Goal: Task Accomplishment & Management: Complete application form

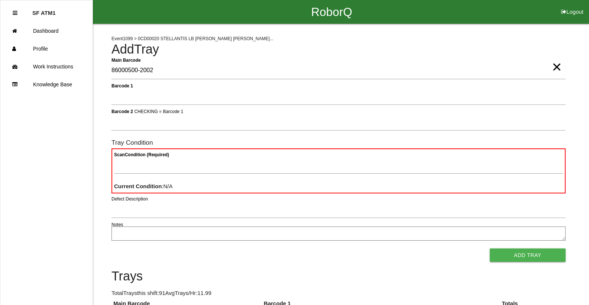
type Barcode "86000500-2002"
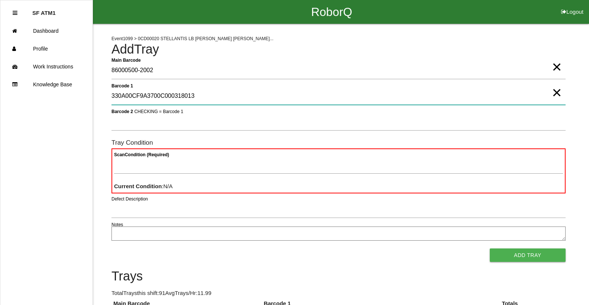
type 1 "330A00CF9A3700C000318013"
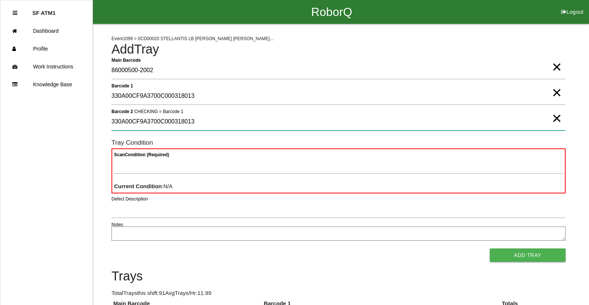
type 2 "330A00CF9A3700C000318013"
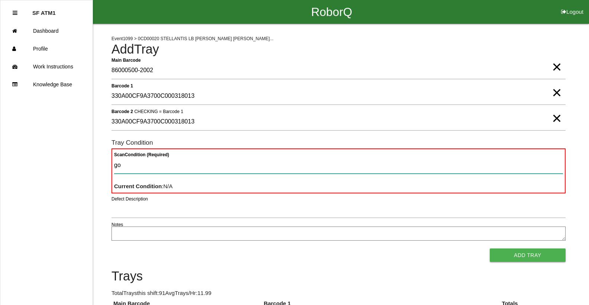
type Condition "goo"
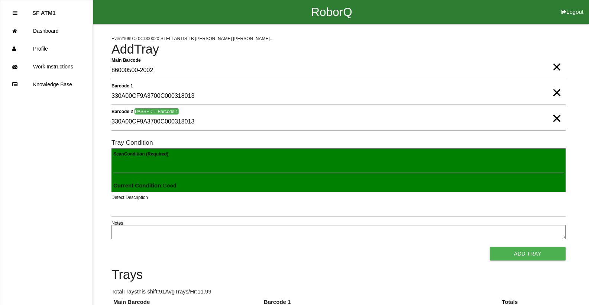
click at [490, 247] on button "Add Tray" at bounding box center [528, 253] width 76 height 13
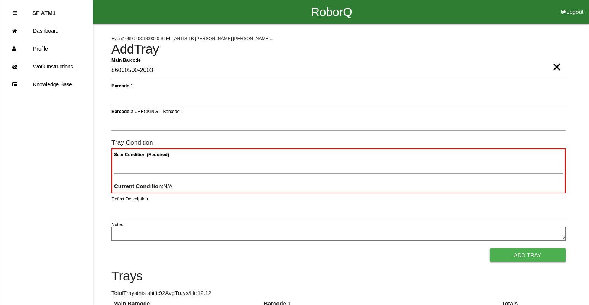
type Barcode "86000500-2003"
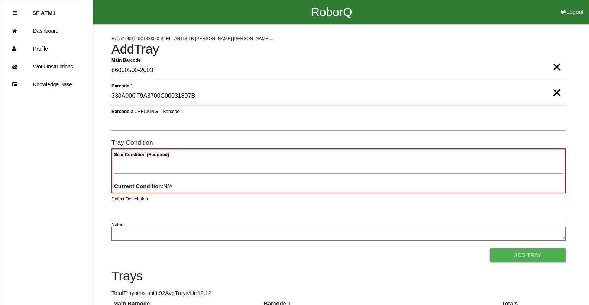
type 1 "330A00CF9A3700C00031807B"
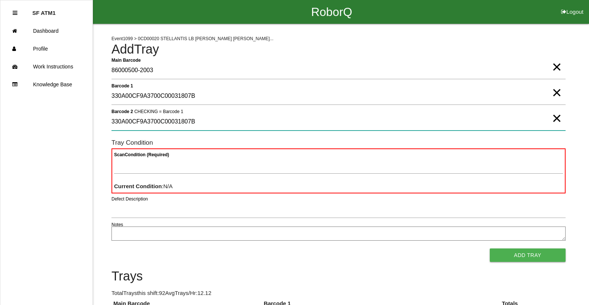
type 2 "330A00CF9A3700C00031807B"
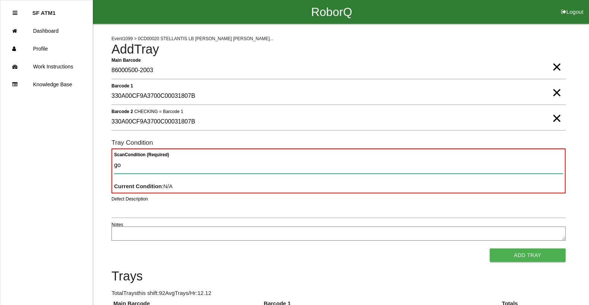
type Condition "goo"
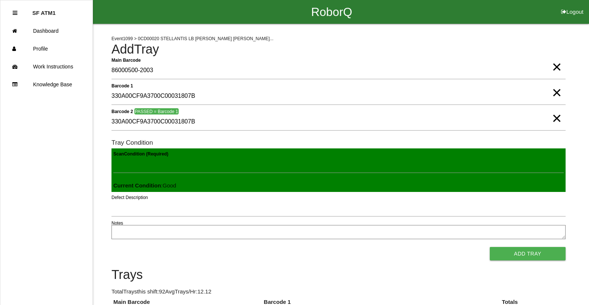
click at [490, 247] on button "Add Tray" at bounding box center [528, 253] width 76 height 13
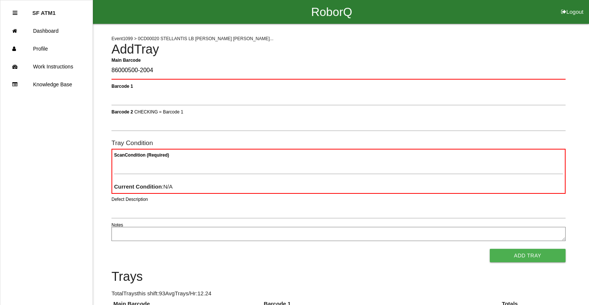
type Barcode "86000500-2004"
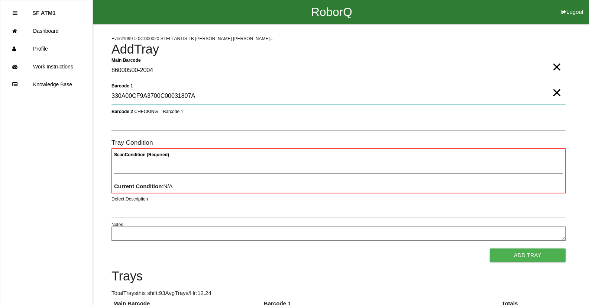
type 1 "330A00CF9A3700C00031807A"
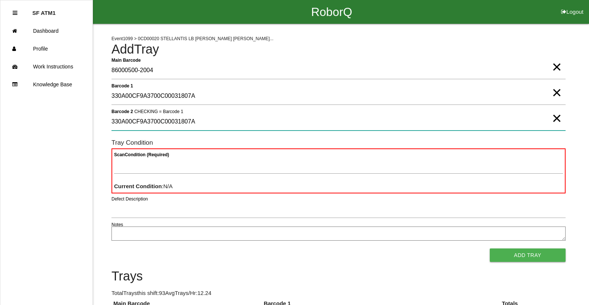
type 2 "330A00CF9A3700C00031807A"
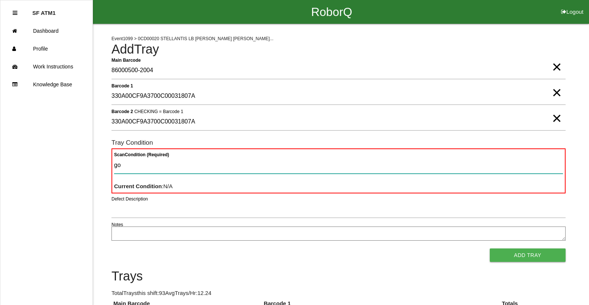
type Condition "goo"
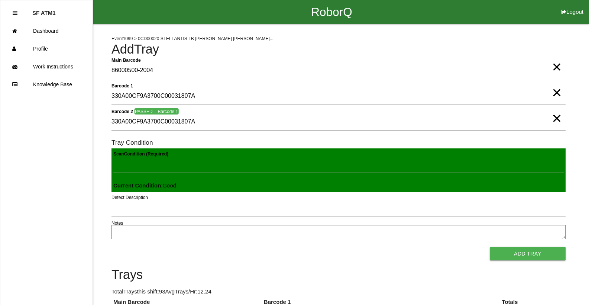
click at [490, 247] on button "Add Tray" at bounding box center [528, 253] width 76 height 13
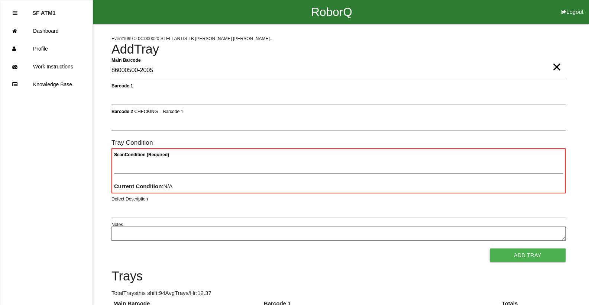
type Barcode "86000500-2005"
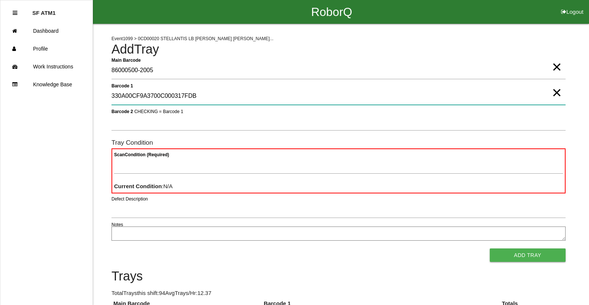
type 1 "330A00CF9A3700C000317FDB"
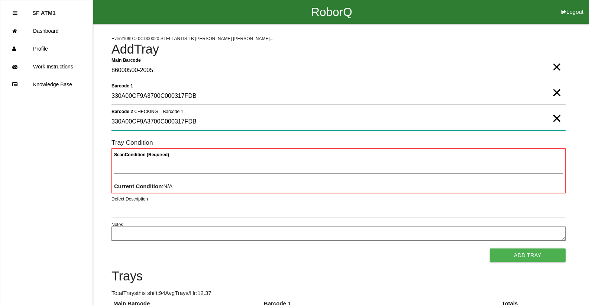
type 2 "330A00CF9A3700C000317FDB"
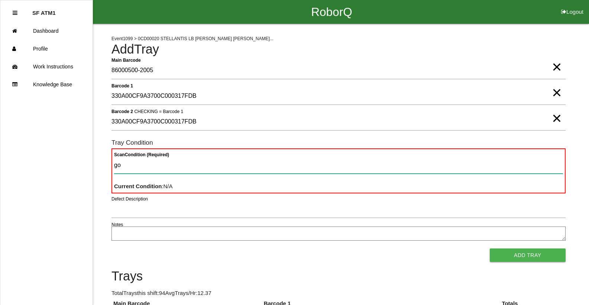
type Condition "goo"
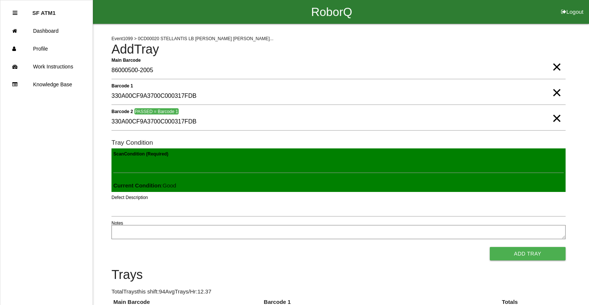
click at [490, 247] on button "Add Tray" at bounding box center [528, 253] width 76 height 13
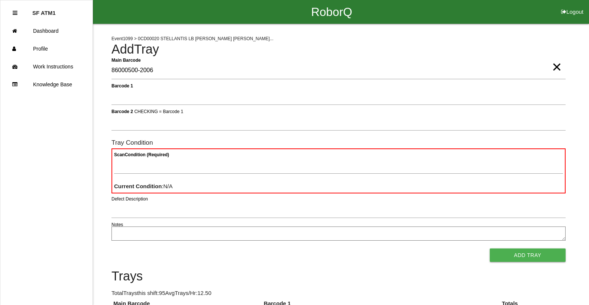
type Barcode "86000500-2006"
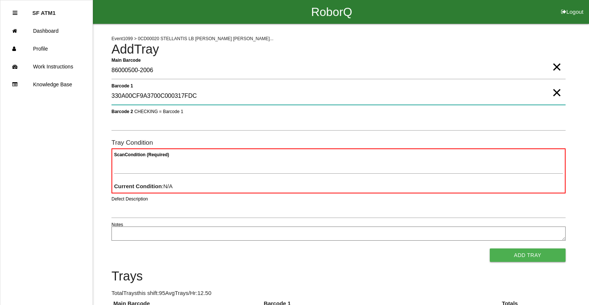
type 1 "330A00CF9A3700C000317FDC"
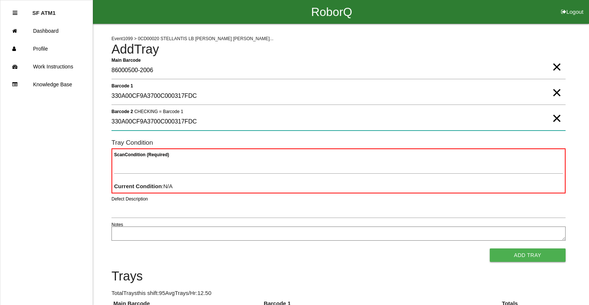
type 2 "330A00CF9A3700C000317FDC"
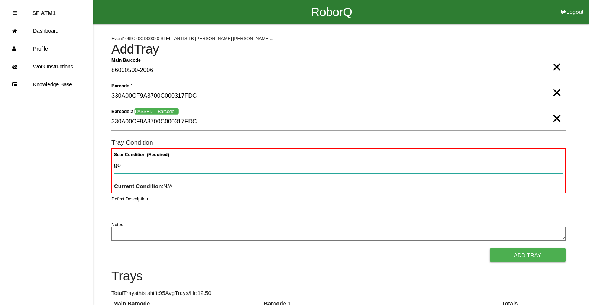
type Condition "goo"
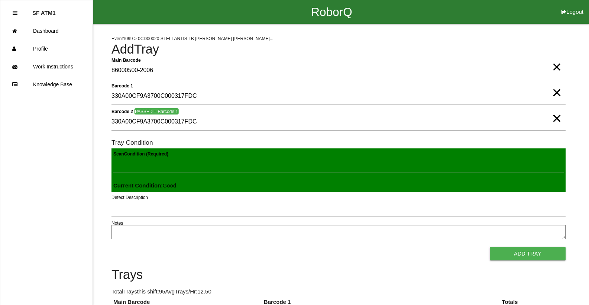
click at [490, 247] on button "Add Tray" at bounding box center [528, 253] width 76 height 13
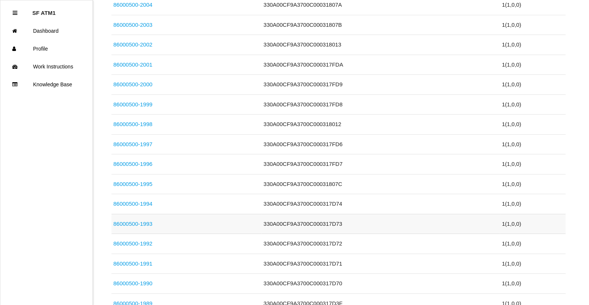
scroll to position [409, 0]
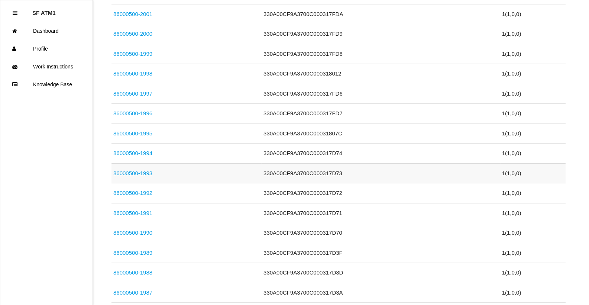
click at [196, 172] on td "86000500-1993" at bounding box center [187, 173] width 150 height 20
click at [145, 172] on link "86000500-1993" at bounding box center [132, 173] width 39 height 6
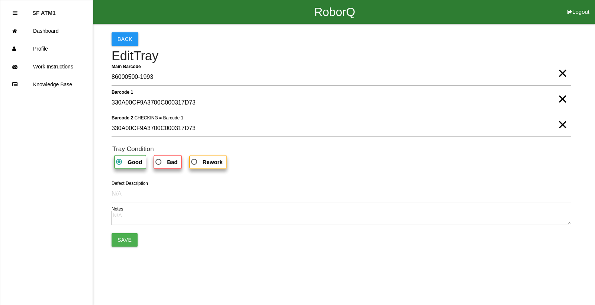
drag, startPoint x: 564, startPoint y: 100, endPoint x: 563, endPoint y: 104, distance: 3.7
click at [564, 99] on span "×" at bounding box center [563, 91] width 10 height 15
click at [563, 125] on span "×" at bounding box center [563, 117] width 10 height 15
drag, startPoint x: 165, startPoint y: 161, endPoint x: 152, endPoint y: 171, distance: 16.7
click at [164, 161] on span "Bad" at bounding box center [165, 161] width 23 height 9
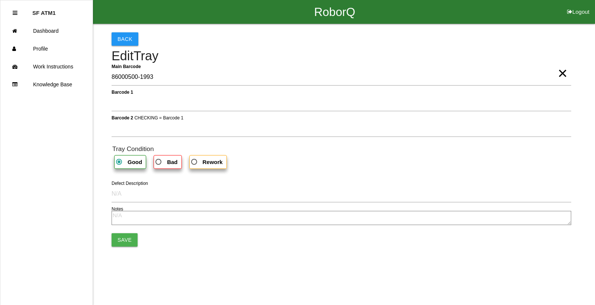
click at [159, 161] on input "Bad" at bounding box center [156, 159] width 5 height 5
radio input "true"
click at [134, 240] on button "Save" at bounding box center [125, 239] width 26 height 13
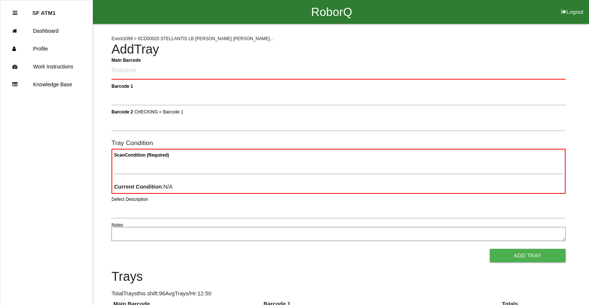
click at [191, 69] on Barcode "Main Barcode" at bounding box center [339, 70] width 454 height 17
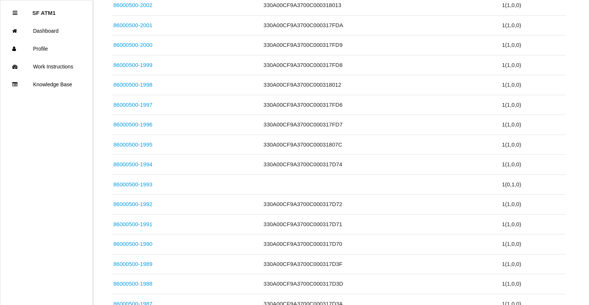
scroll to position [430, 0]
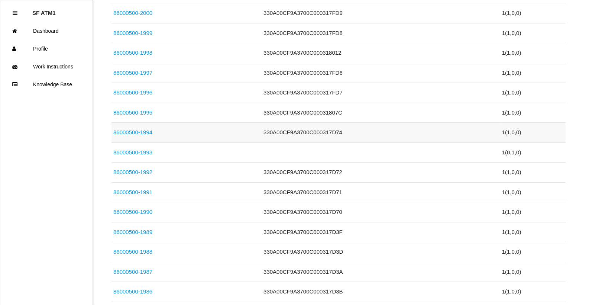
click at [126, 129] on link "86000500-1994" at bounding box center [132, 132] width 39 height 6
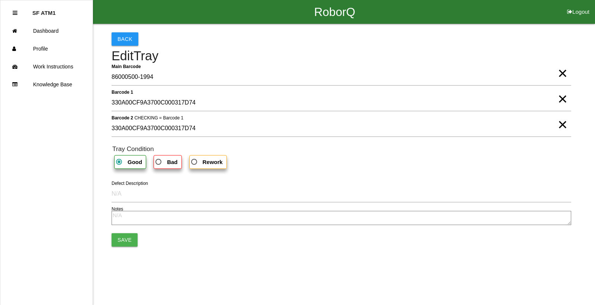
click at [560, 99] on span "×" at bounding box center [563, 91] width 10 height 15
click at [559, 123] on span "×" at bounding box center [563, 117] width 10 height 15
click at [159, 165] on span "Bad" at bounding box center [165, 161] width 23 height 9
click at [159, 162] on input "Bad" at bounding box center [156, 159] width 5 height 5
radio input "true"
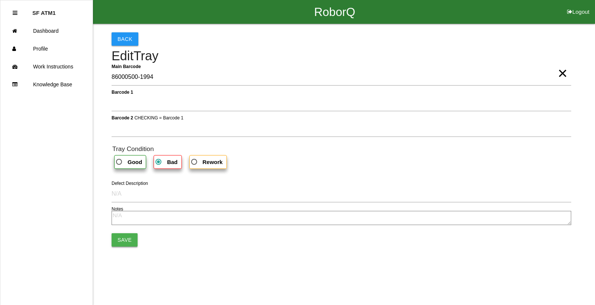
click at [128, 240] on button "Save" at bounding box center [125, 239] width 26 height 13
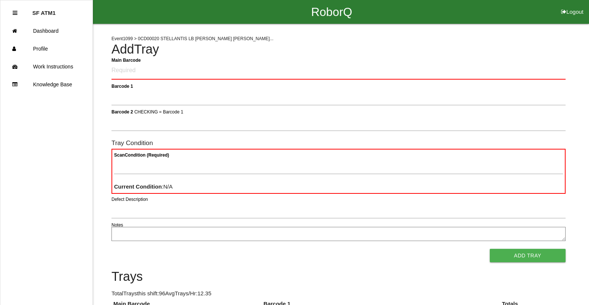
drag, startPoint x: 213, startPoint y: 73, endPoint x: 218, endPoint y: 79, distance: 8.2
click at [214, 73] on Barcode "Main Barcode" at bounding box center [339, 70] width 454 height 17
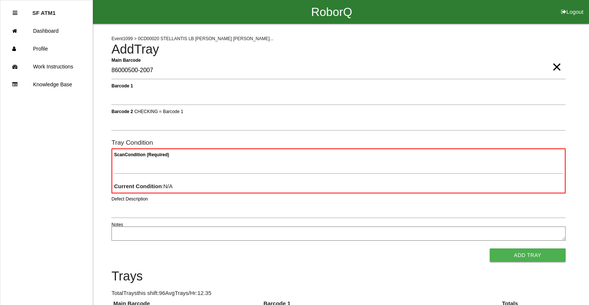
type Barcode "86000500-2007"
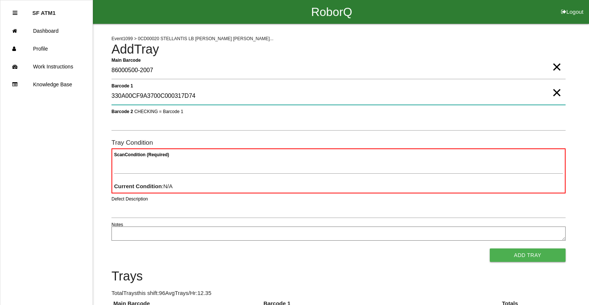
type 1 "330A00CF9A3700C000317D74"
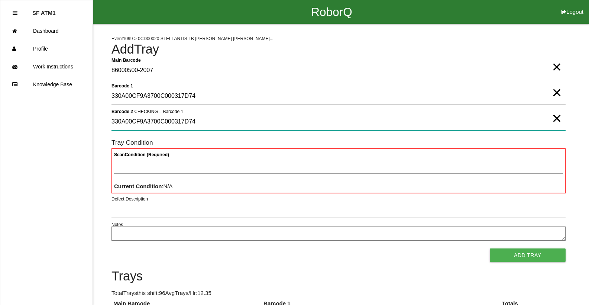
type 2 "330A00CF9A3700C000317D74"
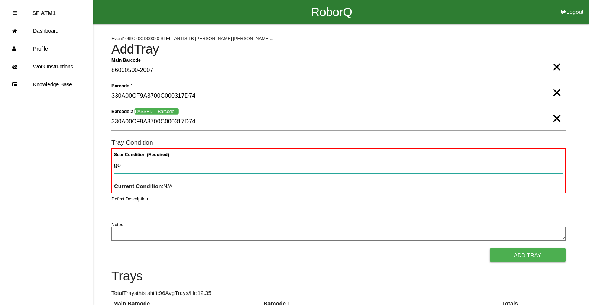
type Condition "goo"
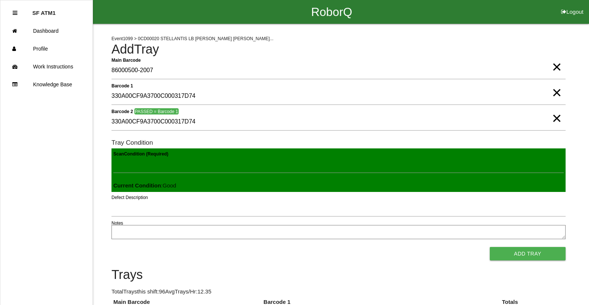
click at [490, 247] on button "Add Tray" at bounding box center [528, 253] width 76 height 13
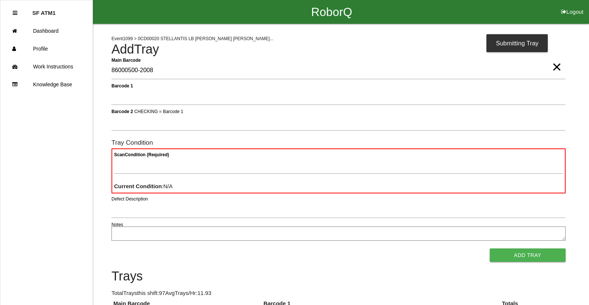
type Barcode "86000500-2008"
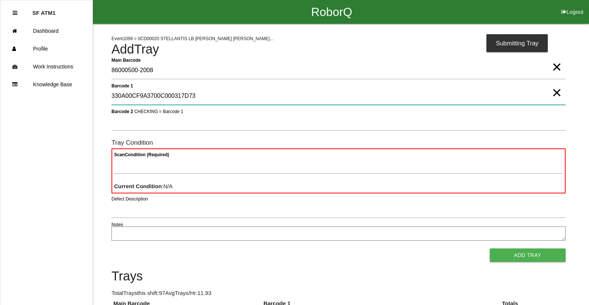
type 1 "330A00CF9A3700C000317D73"
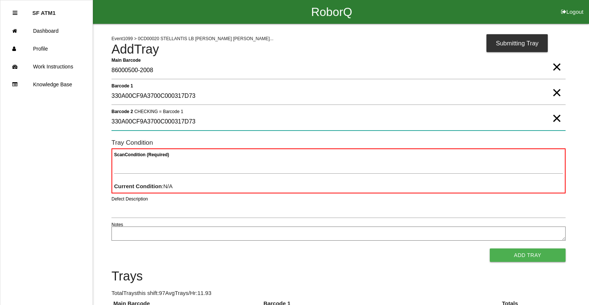
type 2 "330A00CF9A3700C000317D73"
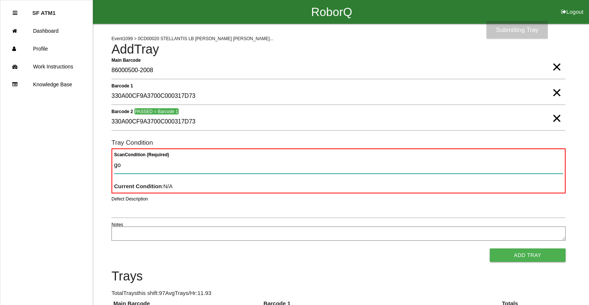
type Condition "goo"
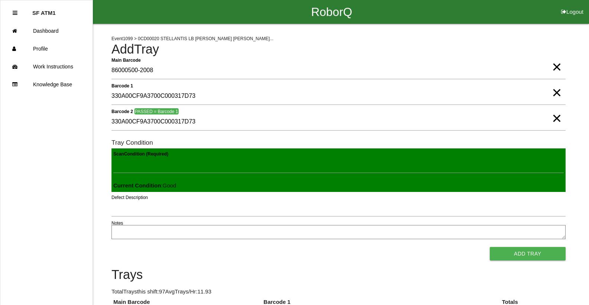
click at [490, 247] on button "Add Tray" at bounding box center [528, 253] width 76 height 13
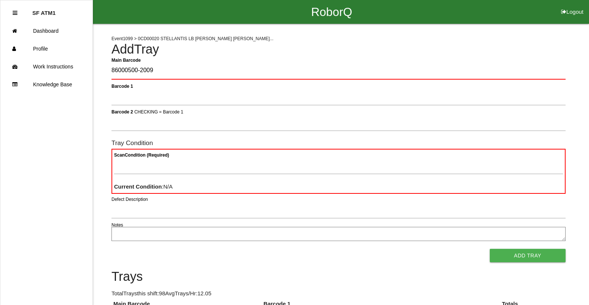
type Barcode "86000500-2009"
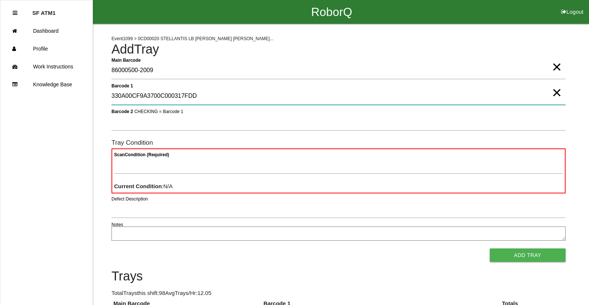
type 1 "330A00CF9A3700C000317FDD"
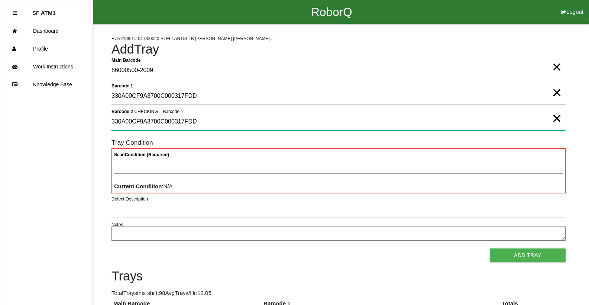
type 2 "330A00CF9A3700C000317FDD"
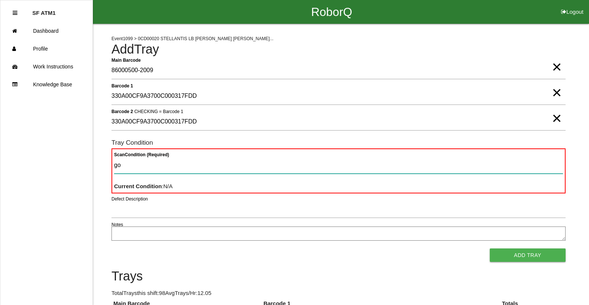
type Condition "goo"
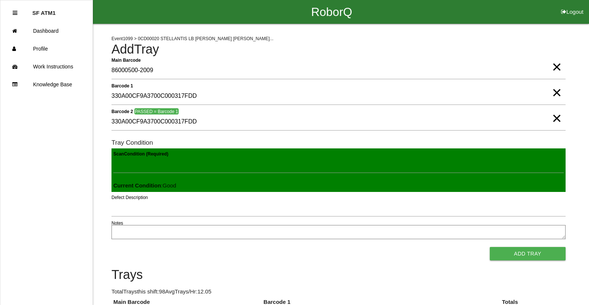
click at [490, 247] on button "Add Tray" at bounding box center [528, 253] width 76 height 13
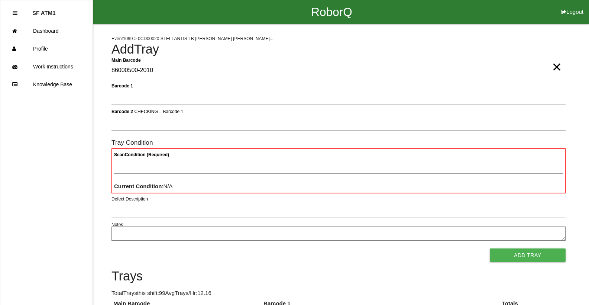
type Barcode "86000500-2010"
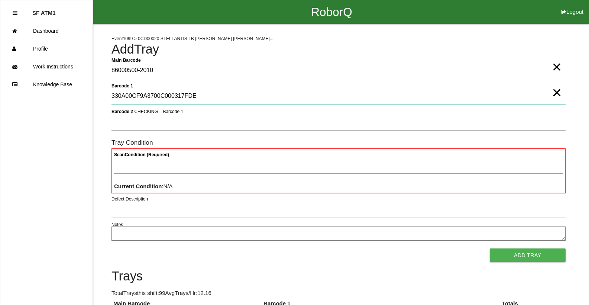
type 1 "330A00CF9A3700C000317FDE"
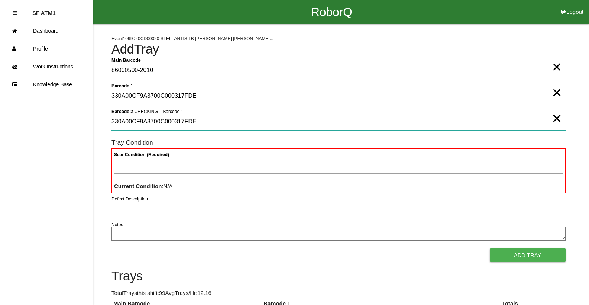
type 2 "330A00CF9A3700C000317FDE"
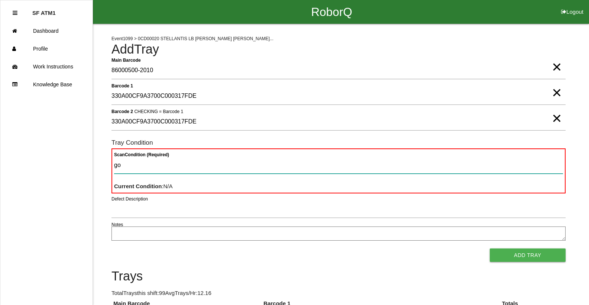
type Condition "goo"
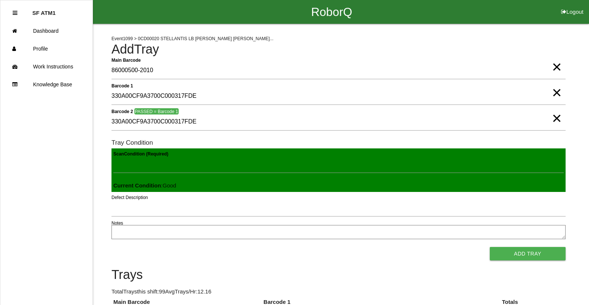
click at [490, 247] on button "Add Tray" at bounding box center [528, 253] width 76 height 13
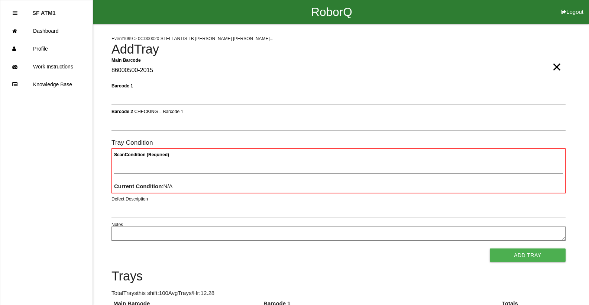
type Barcode "86000500-2015"
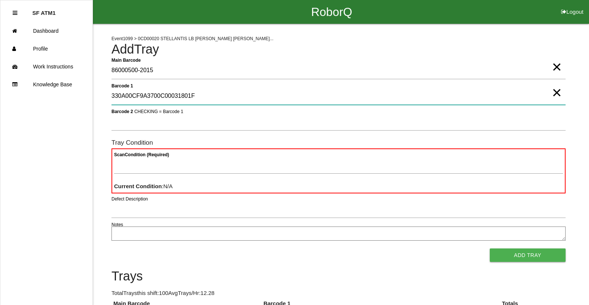
type 1 "330A00CF9A3700C00031801F"
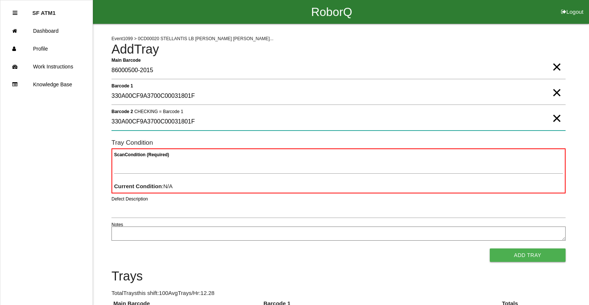
type 2 "330A00CF9A3700C00031801F"
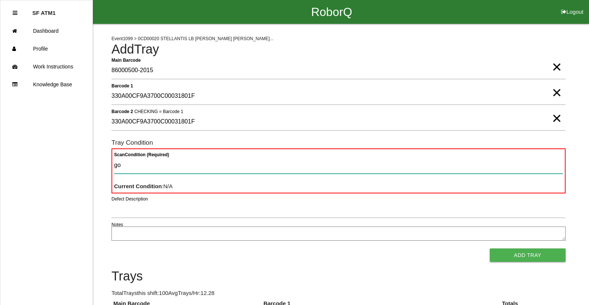
type Condition "goo"
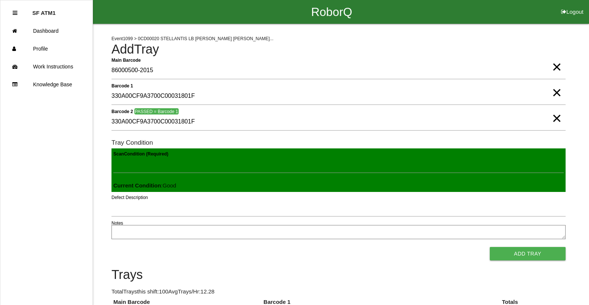
click at [490, 247] on button "Add Tray" at bounding box center [528, 253] width 76 height 13
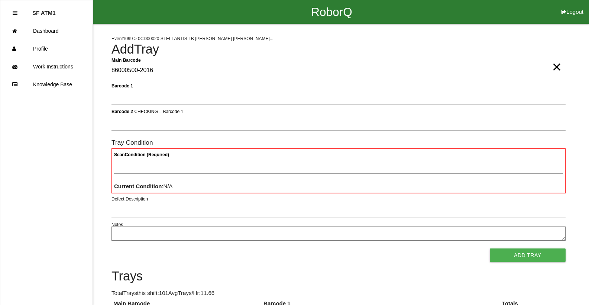
type Barcode "86000500-2016"
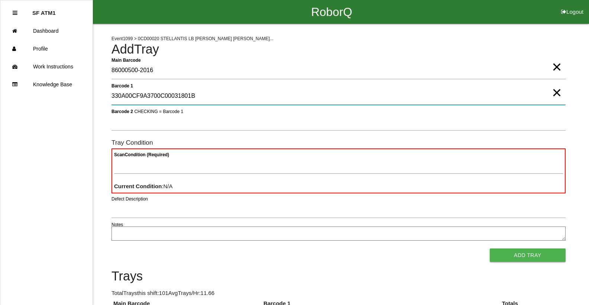
type 1 "330A00CF9A3700C00031801B"
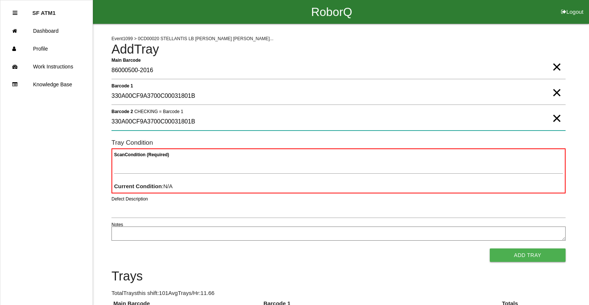
type 2 "330A00CF9A3700C00031801B"
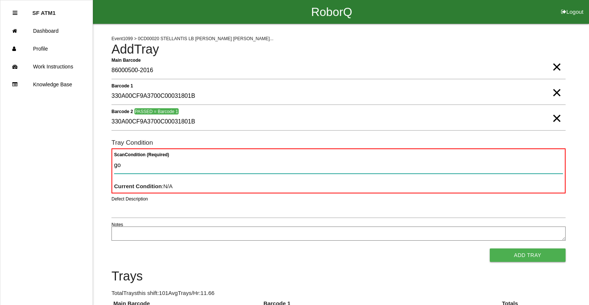
type Condition "goo"
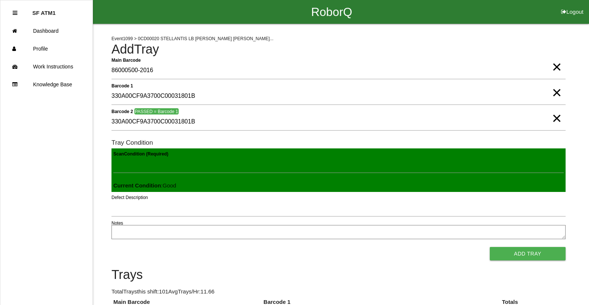
click at [490, 247] on button "Add Tray" at bounding box center [528, 253] width 76 height 13
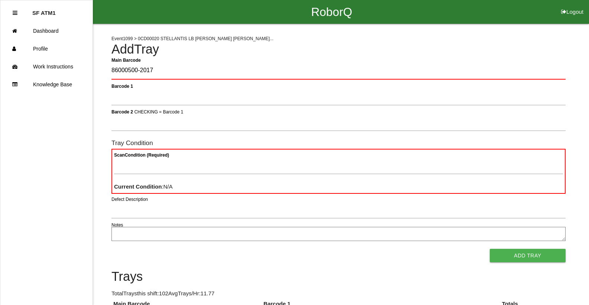
type Barcode "86000500-2017"
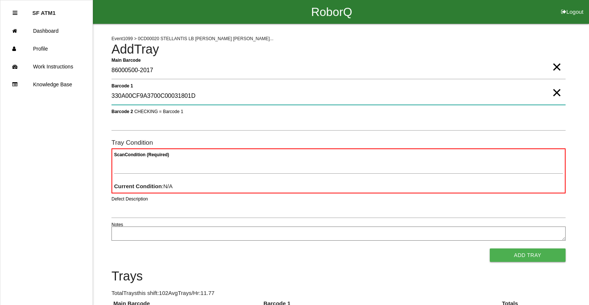
type 1 "330A00CF9A3700C00031801D"
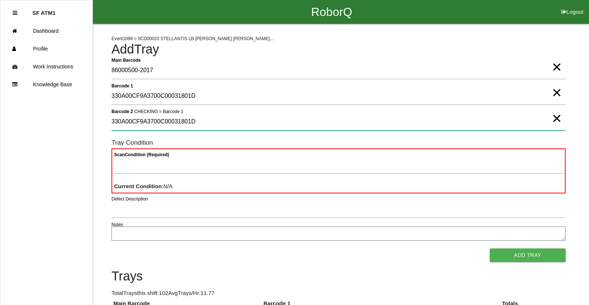
type 2 "330A00CF9A3700C00031801D"
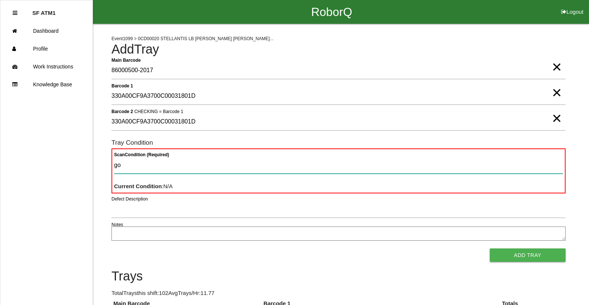
type Condition "goo"
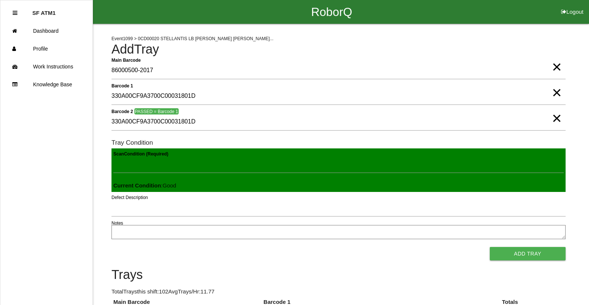
click at [490, 247] on button "Add Tray" at bounding box center [528, 253] width 76 height 13
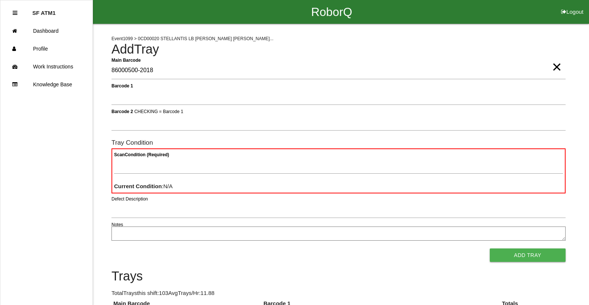
type Barcode "86000500-2018"
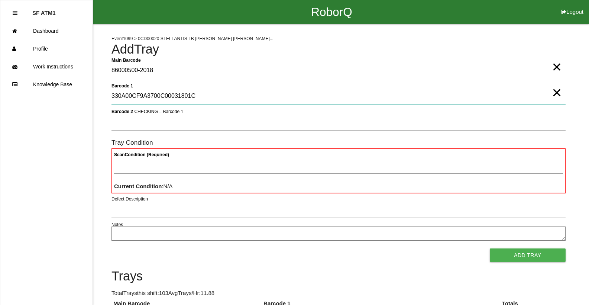
type 1 "330A00CF9A3700C00031801C"
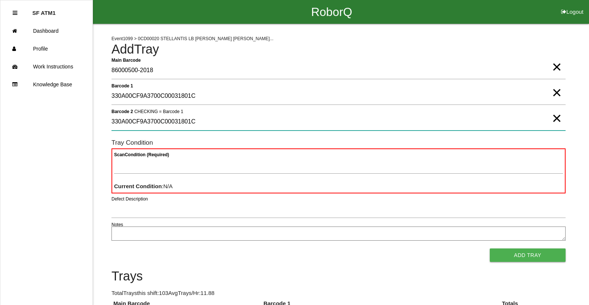
type 2 "330A00CF9A3700C00031801C"
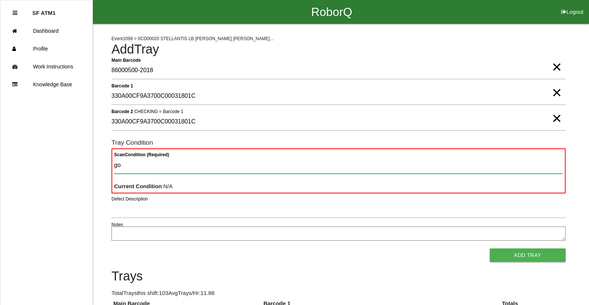
type Condition "goo"
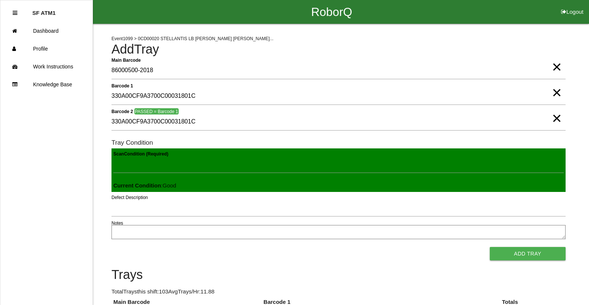
click at [490, 247] on button "Add Tray" at bounding box center [528, 253] width 76 height 13
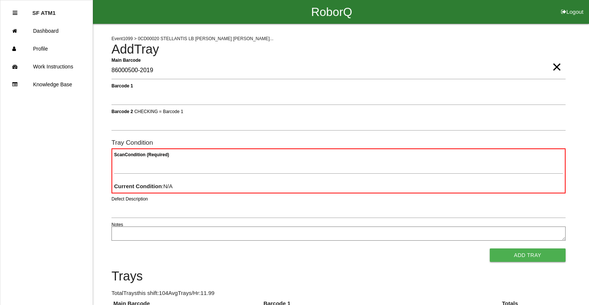
type Barcode "86000500-2019"
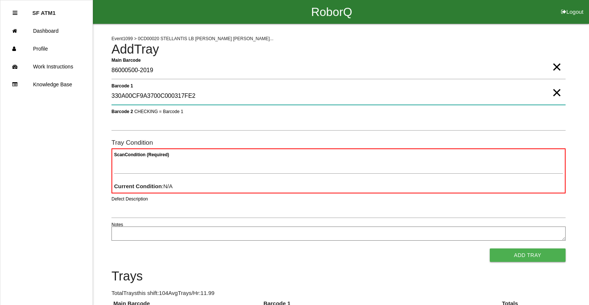
type 1 "330A00CF9A3700C000317FE2"
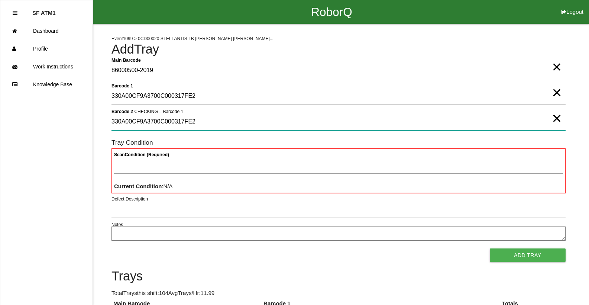
type 2 "330A00CF9A3700C000317FE2"
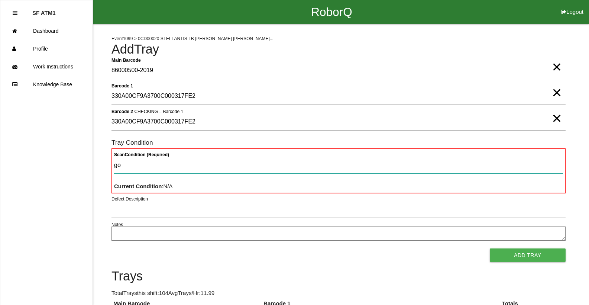
type Condition "goo"
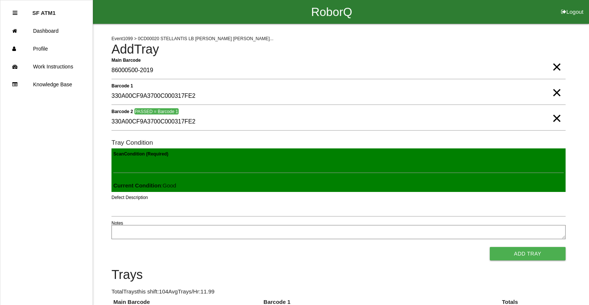
click at [490, 247] on button "Add Tray" at bounding box center [528, 253] width 76 height 13
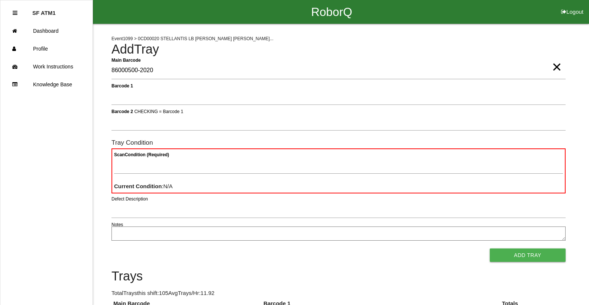
type Barcode "86000500-2020"
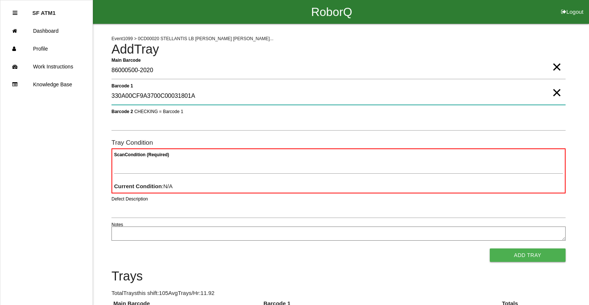
type 1 "330A00CF9A3700C00031801A"
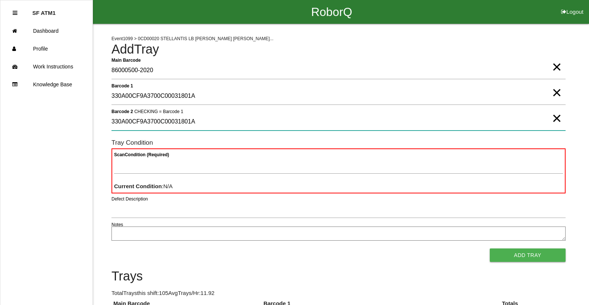
type 2 "330A00CF9A3700C00031801A"
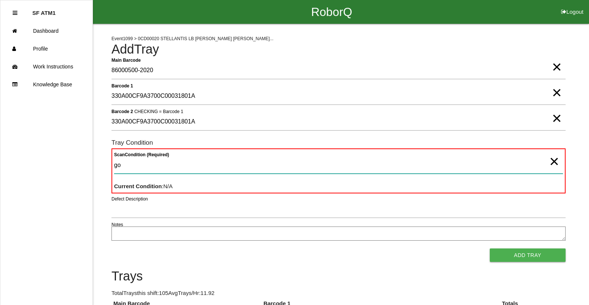
type Condition "goo"
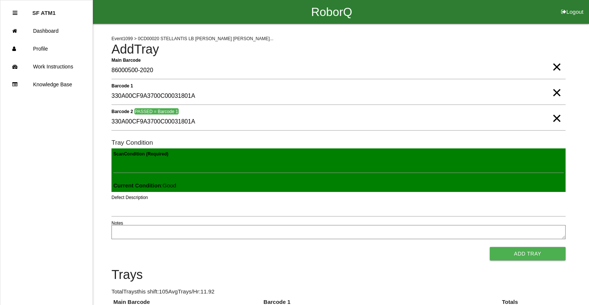
click at [490, 247] on button "Add Tray" at bounding box center [528, 253] width 76 height 13
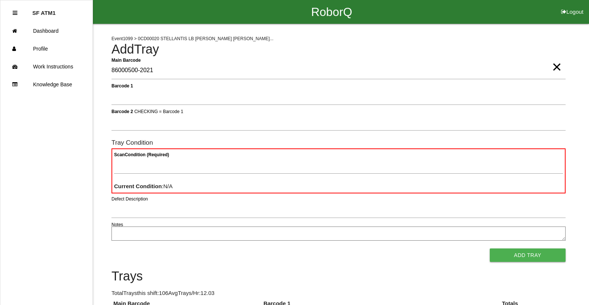
type Barcode "86000500-2021"
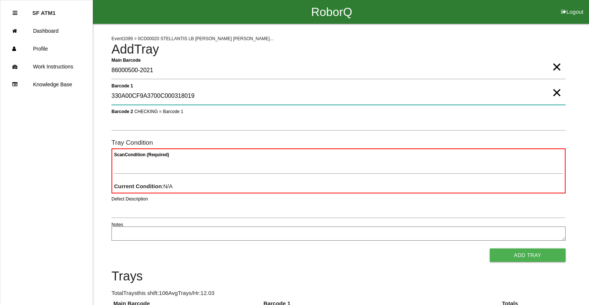
type 1 "330A00CF9A3700C000318019"
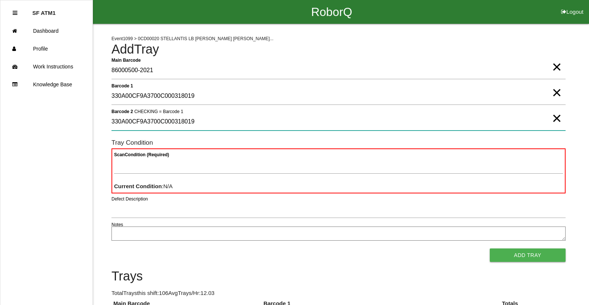
type 2 "330A00CF9A3700C000318019"
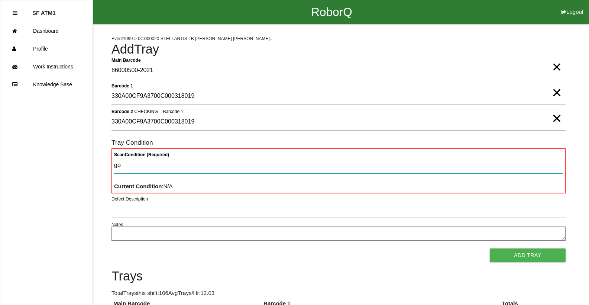
type Condition "goo"
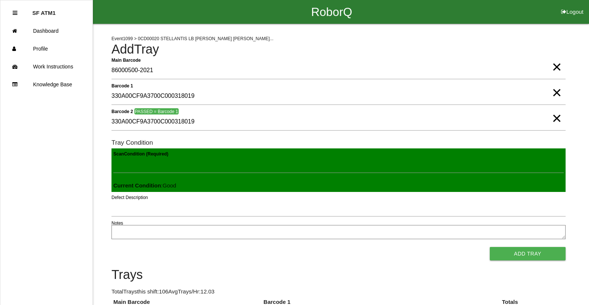
click at [490, 247] on button "Add Tray" at bounding box center [528, 253] width 76 height 13
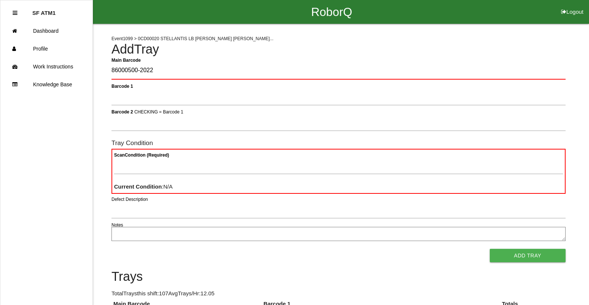
type Barcode "86000500-2022"
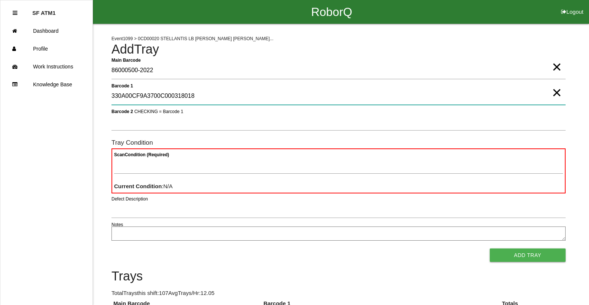
type 1 "330A00CF9A3700C000318018"
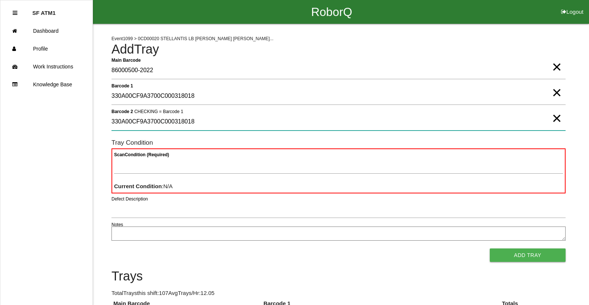
type 2 "330A00CF9A3700C000318018"
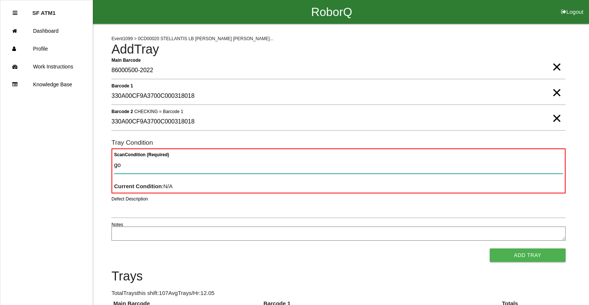
type Condition "goo"
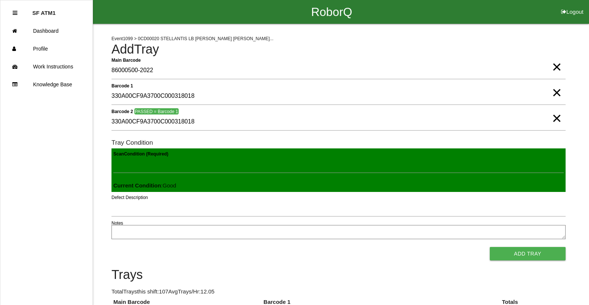
click at [490, 247] on button "Add Tray" at bounding box center [528, 253] width 76 height 13
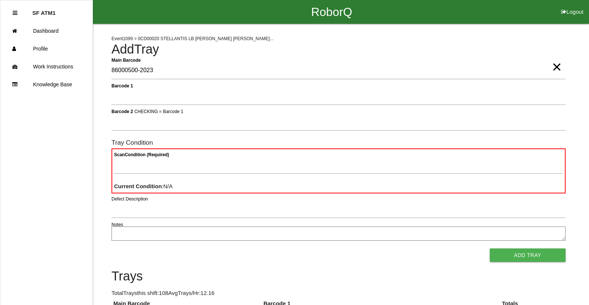
type Barcode "86000500-2023"
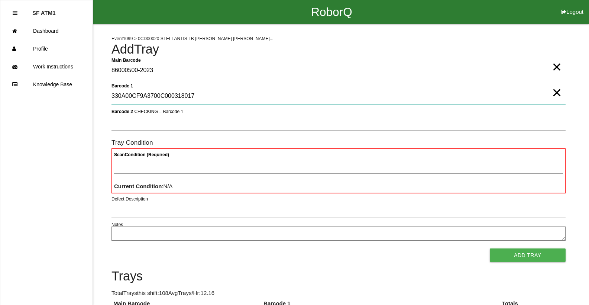
type 1 "330A00CF9A3700C000318017"
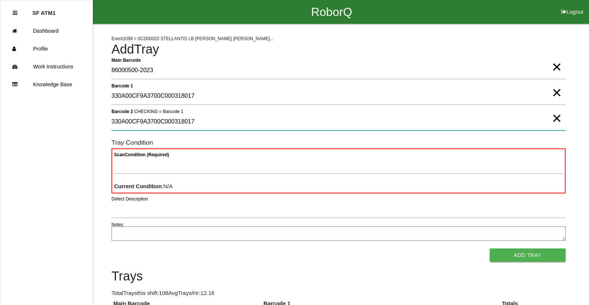
type 2 "330A00CF9A3700C000318017"
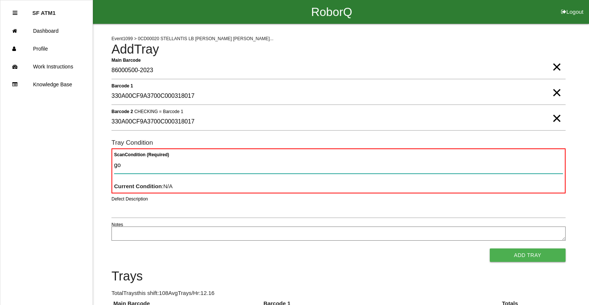
type Condition "goo"
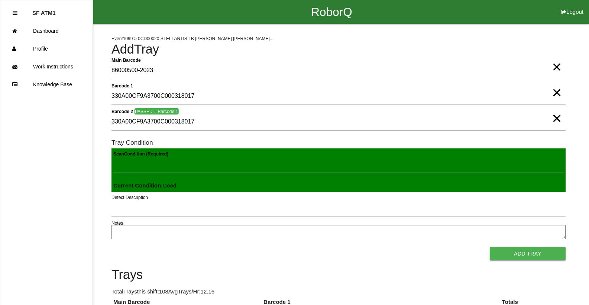
click at [490, 247] on button "Add Tray" at bounding box center [528, 253] width 76 height 13
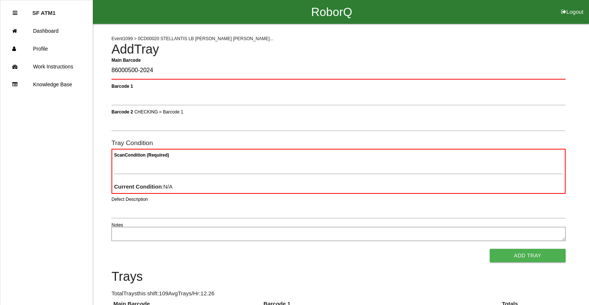
type Barcode "86000500-2024"
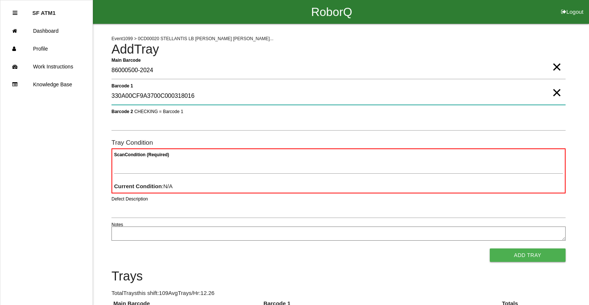
type 1 "330A00CF9A3700C000318016"
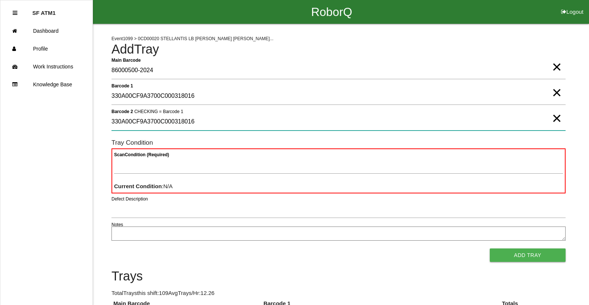
type 2 "330A00CF9A3700C000318016"
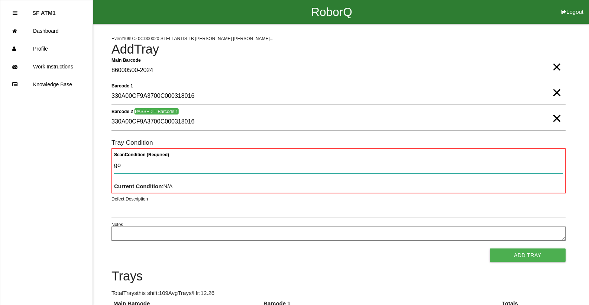
type Condition "goo"
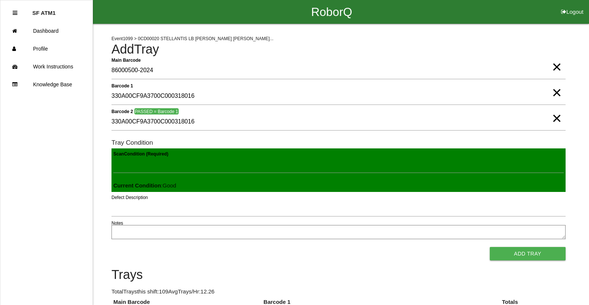
click at [490, 247] on button "Add Tray" at bounding box center [528, 253] width 76 height 13
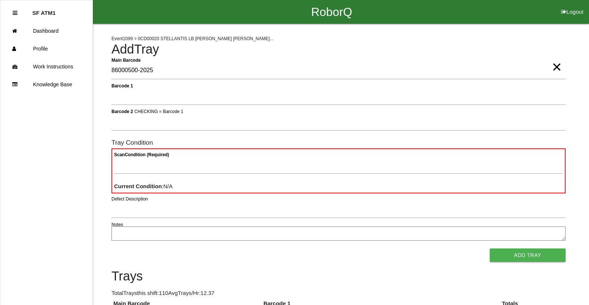
type Barcode "86000500-2025"
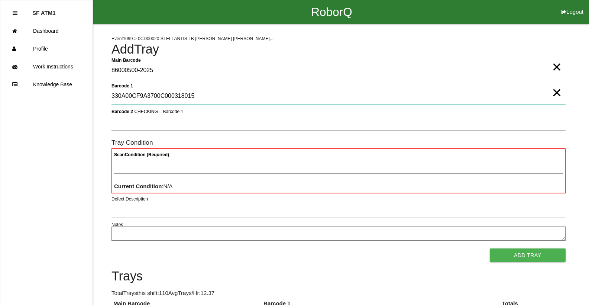
type 1 "330A00CF9A3700C000318015"
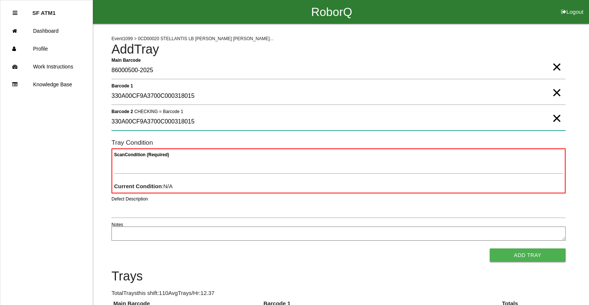
type 2 "330A00CF9A3700C000318015"
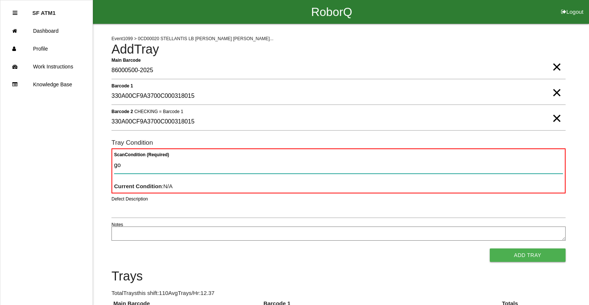
type Condition "goo"
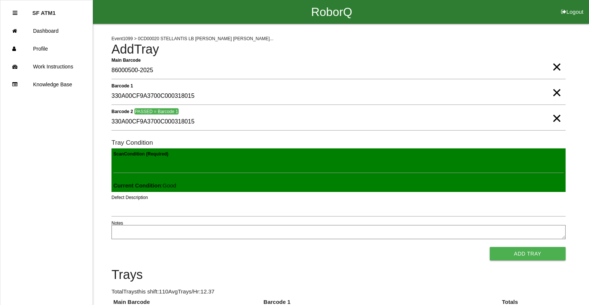
click at [490, 247] on button "Add Tray" at bounding box center [528, 253] width 76 height 13
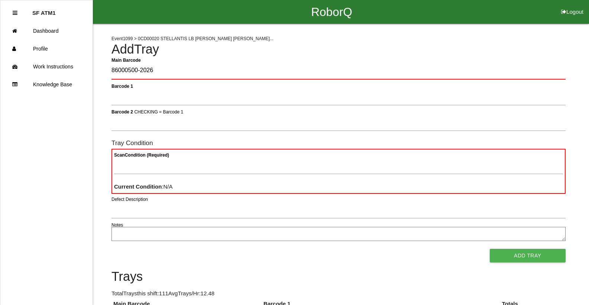
type Barcode "86000500-2026"
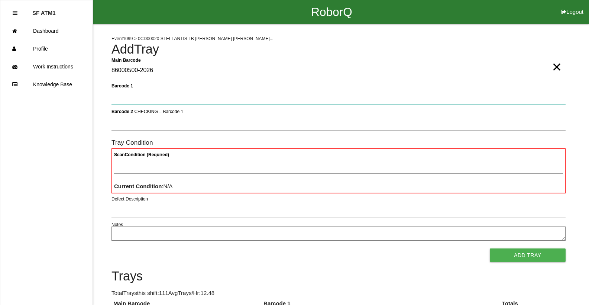
click at [490, 248] on button "Add Tray" at bounding box center [528, 254] width 76 height 13
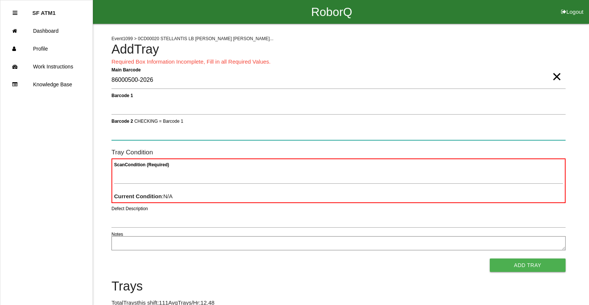
click at [490, 258] on button "Add Tray" at bounding box center [528, 264] width 76 height 13
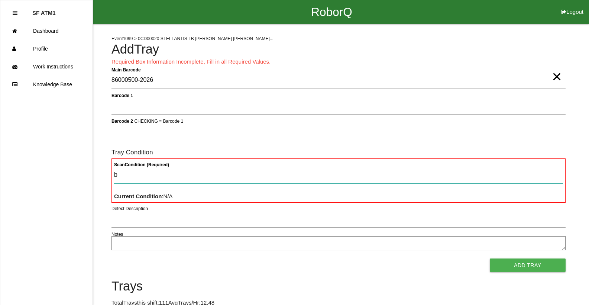
type Condition "ba"
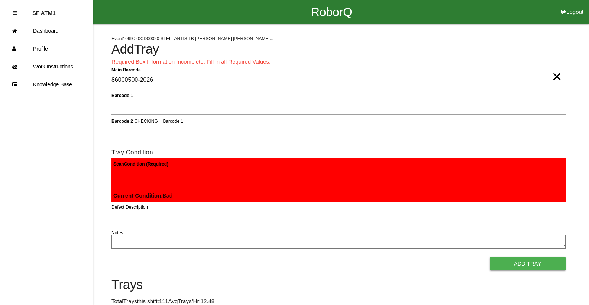
click at [490, 257] on button "Add Tray" at bounding box center [528, 263] width 76 height 13
